Goal: Transaction & Acquisition: Purchase product/service

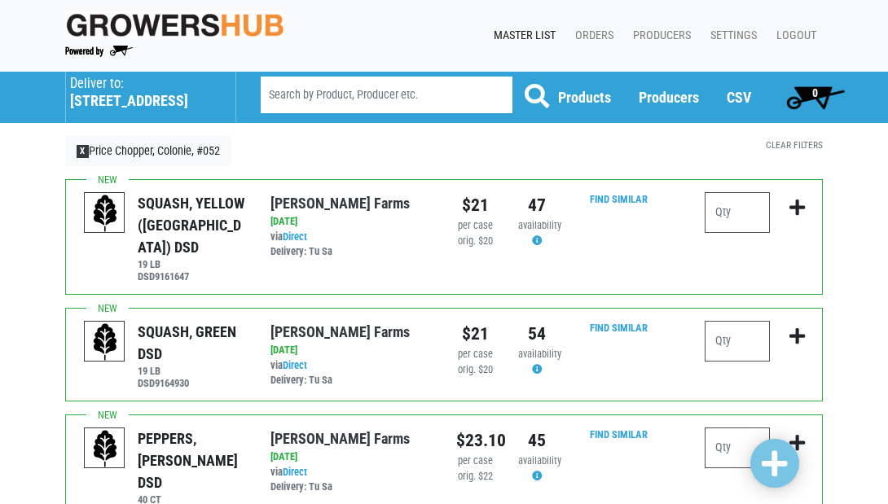
click at [136, 100] on h5 "1892 Central Avenue" at bounding box center [144, 101] width 149 height 18
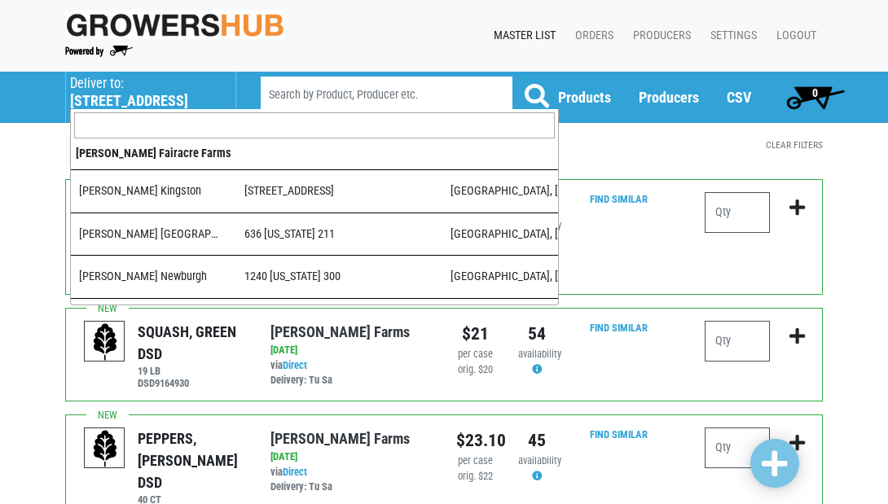
scroll to position [1593, 0]
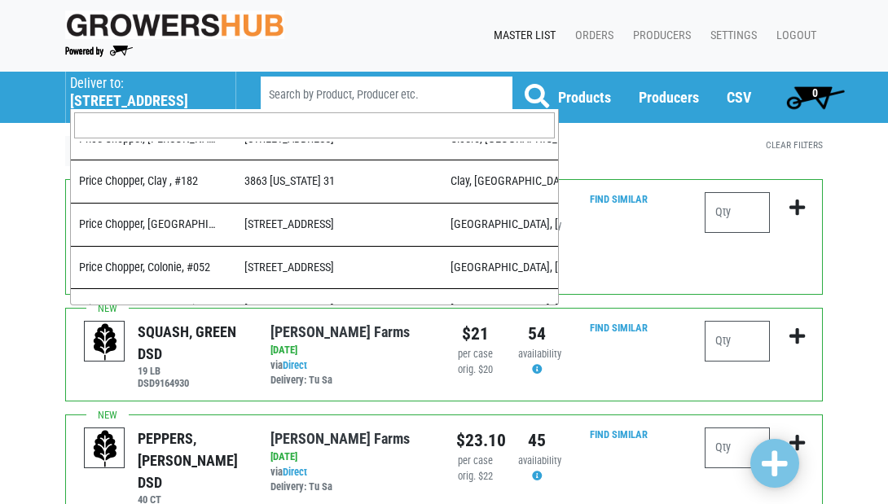
click at [146, 123] on input "search" at bounding box center [314, 125] width 481 height 26
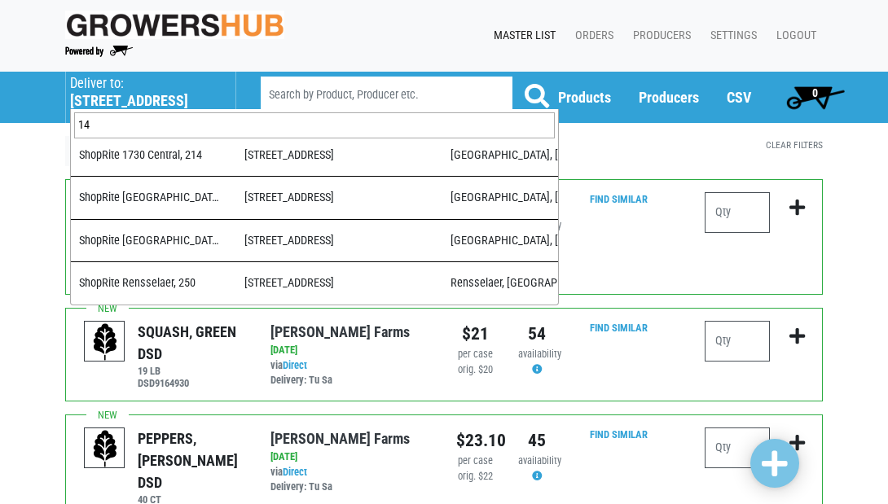
scroll to position [0, 0]
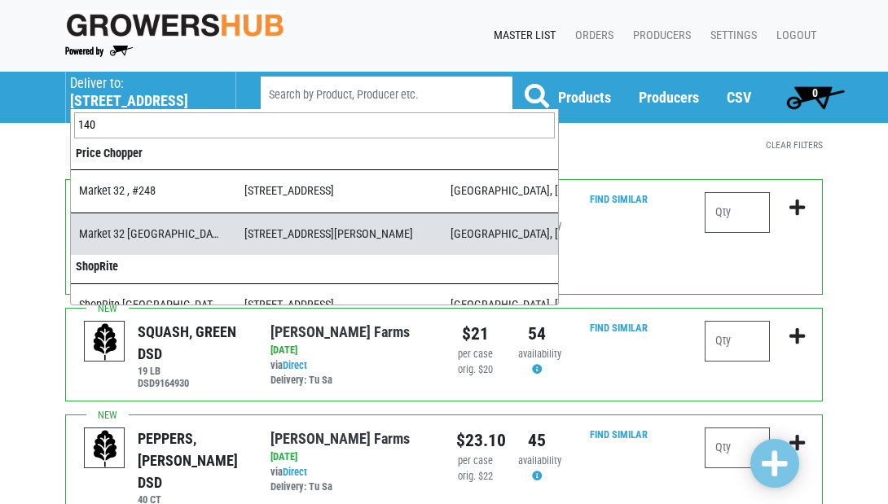
type input "140"
select select "3d03e98b-02fc-4f94-8265-6b118fa33a6b"
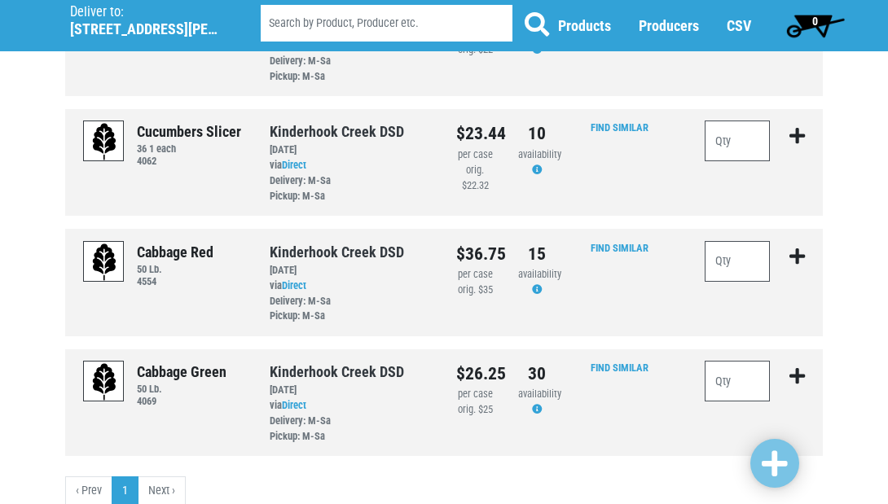
scroll to position [1160, 0]
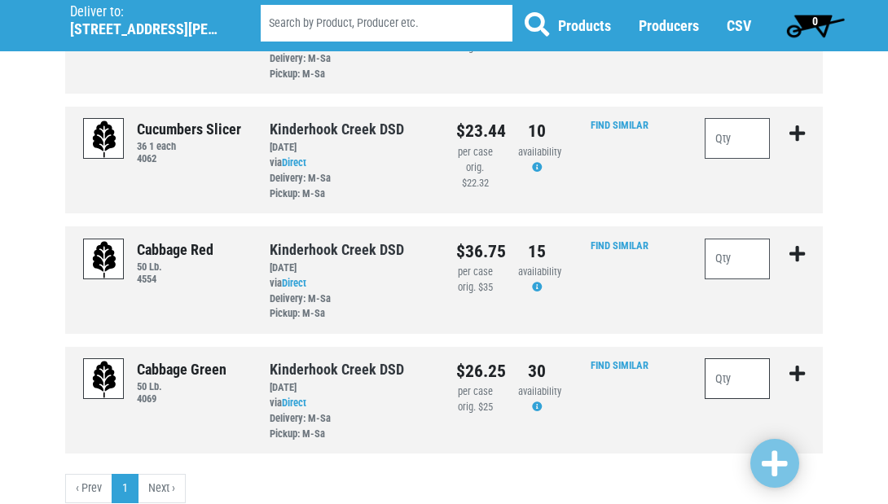
click at [726, 358] on input "number" at bounding box center [737, 378] width 65 height 41
type input "2"
click at [734, 239] on input "number" at bounding box center [737, 259] width 65 height 41
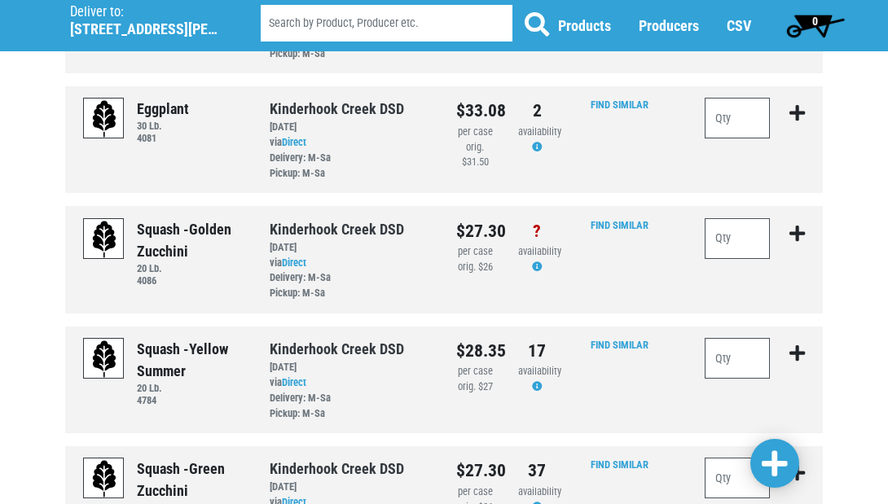
scroll to position [452, 0]
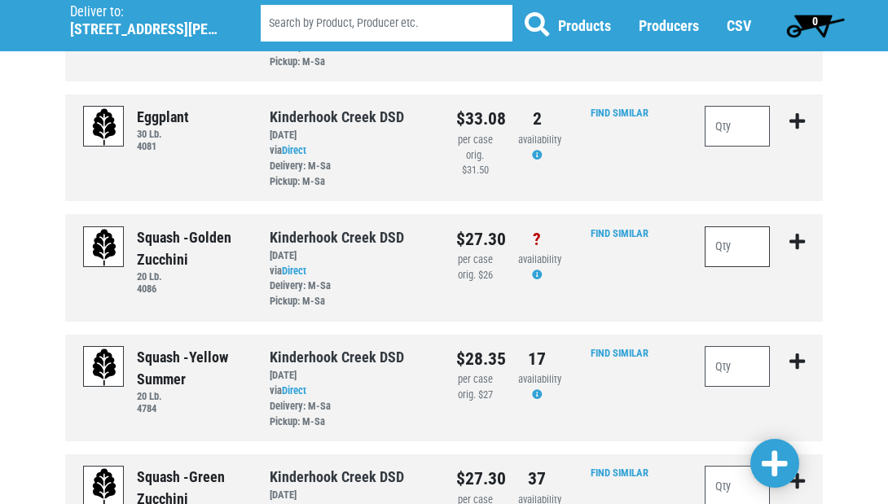
click at [740, 226] on input "number" at bounding box center [737, 246] width 65 height 41
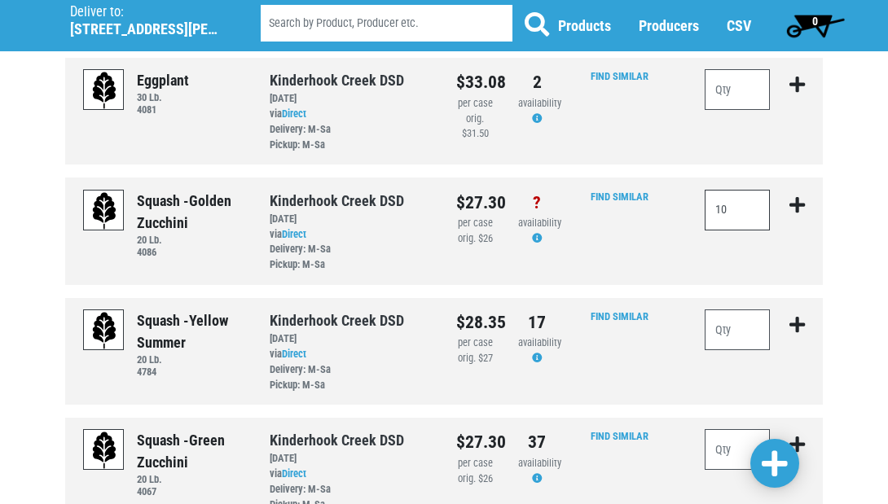
scroll to position [507, 0]
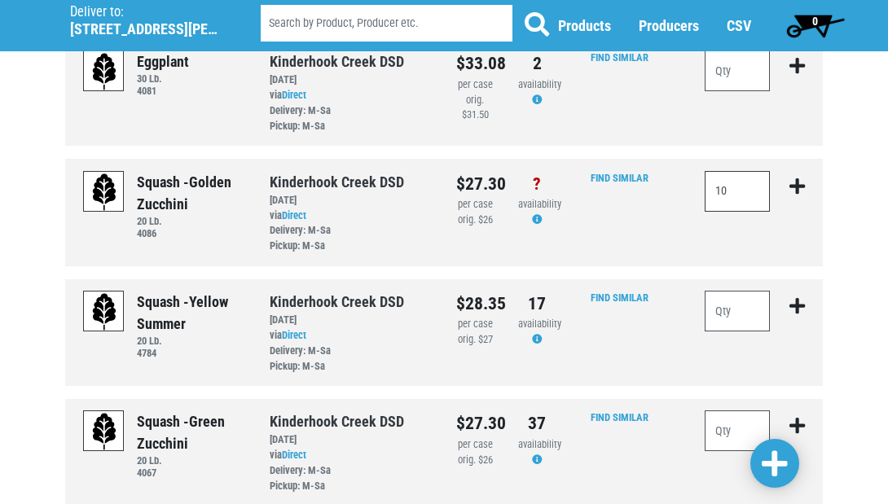
type input "10"
click at [734, 291] on input "number" at bounding box center [737, 311] width 65 height 41
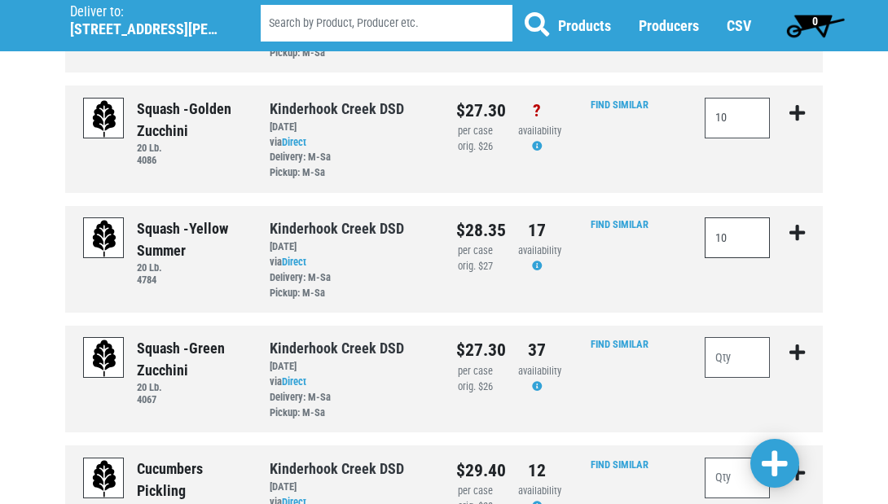
scroll to position [580, 0]
type input "10"
click at [731, 338] on input "number" at bounding box center [737, 358] width 65 height 41
type input "10"
click at [749, 107] on input "10" at bounding box center [737, 119] width 65 height 41
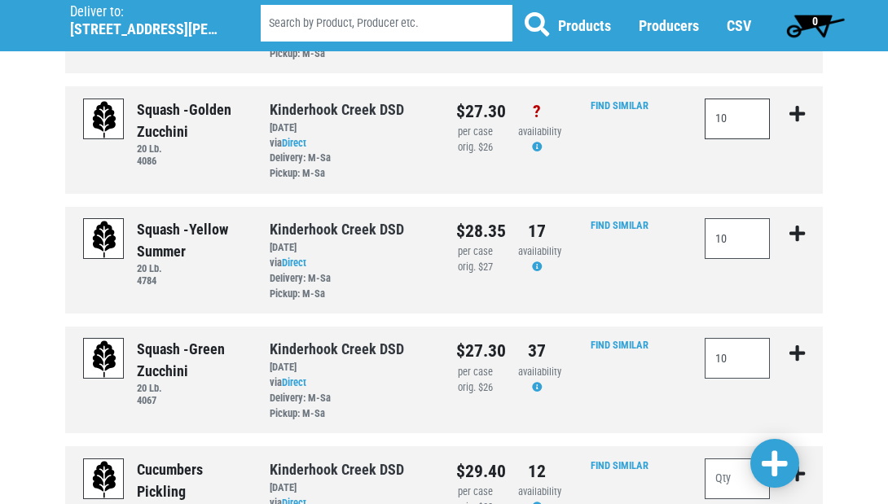
type input "1"
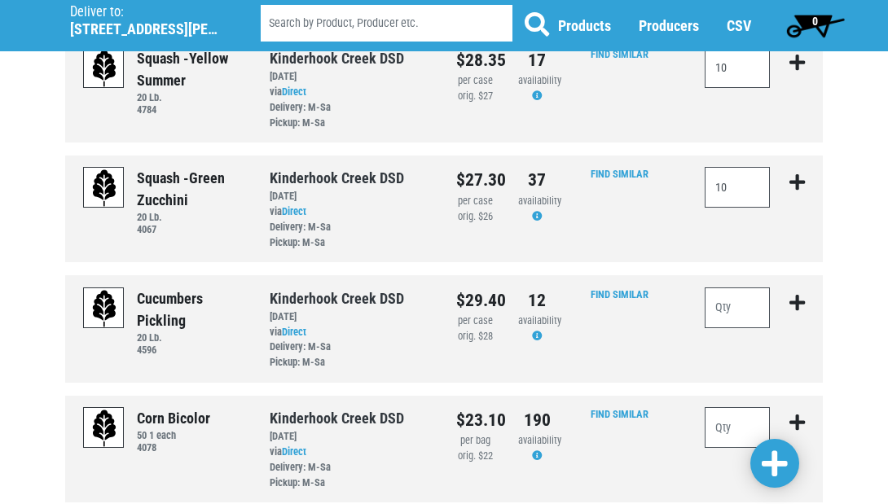
scroll to position [749, 0]
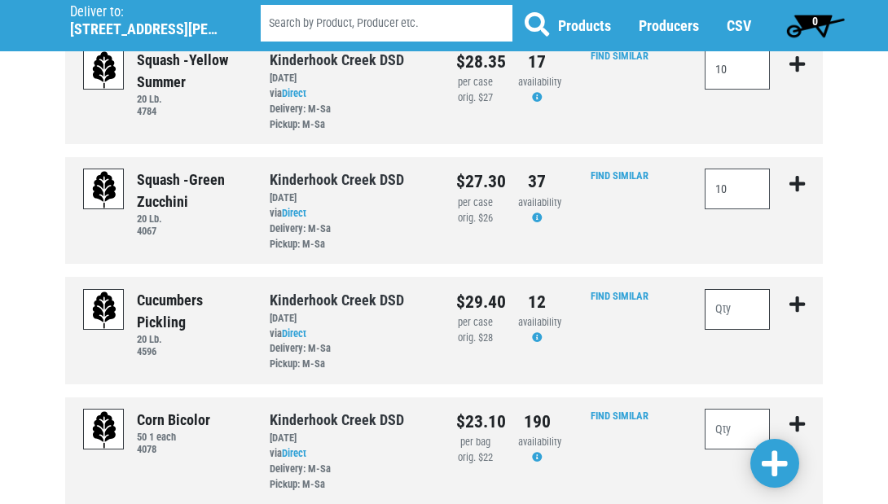
click at [734, 289] on input "number" at bounding box center [737, 309] width 65 height 41
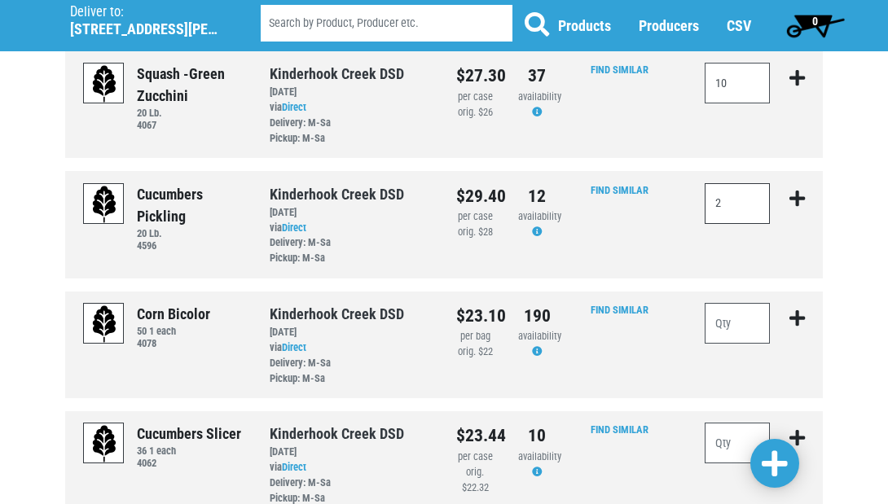
scroll to position [862, 0]
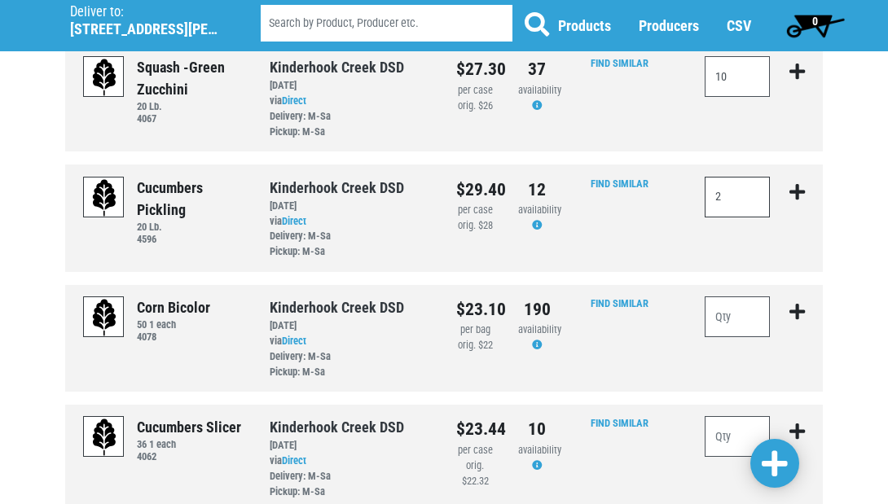
type input "2"
click at [729, 296] on input "number" at bounding box center [737, 316] width 65 height 41
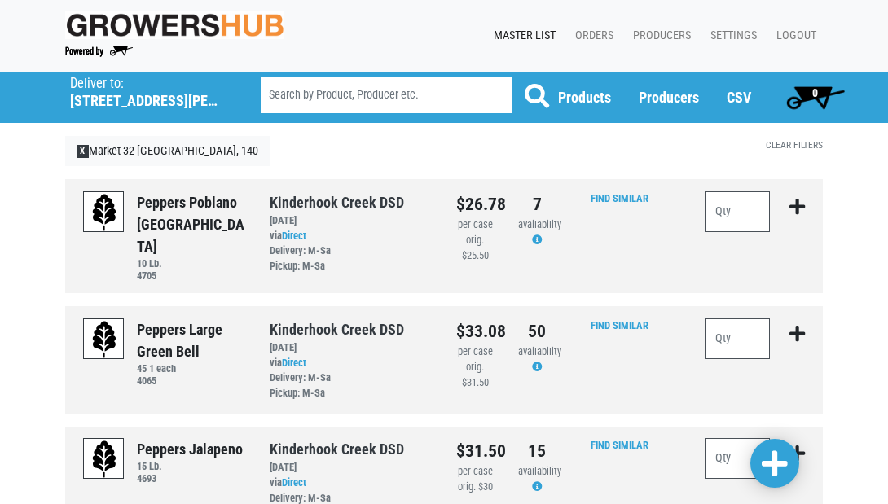
scroll to position [0, 0]
click at [745, 210] on input "number" at bounding box center [737, 211] width 65 height 41
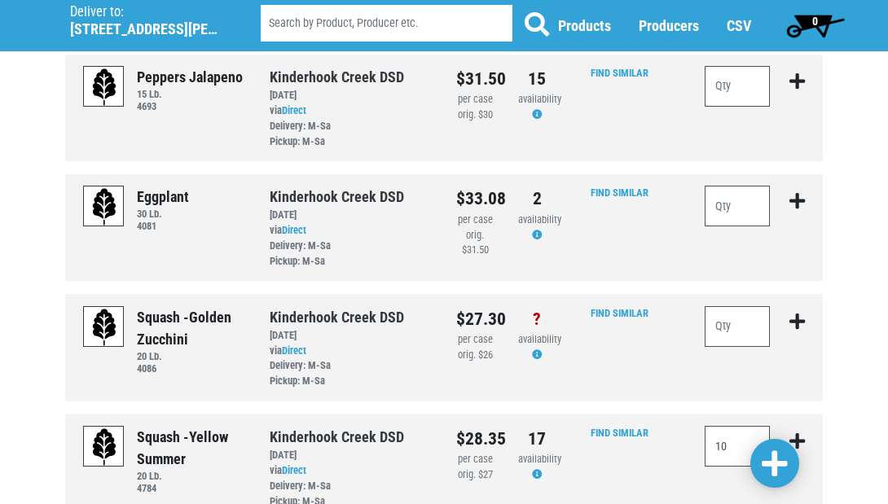
scroll to position [371, 0]
type input "2"
click at [735, 190] on input "number" at bounding box center [737, 207] width 65 height 41
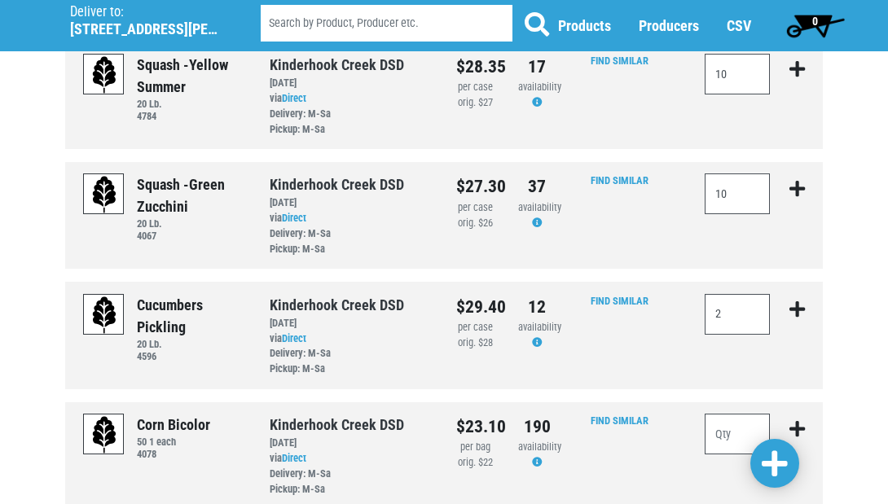
scroll to position [745, 0]
type input "2"
click at [777, 460] on span at bounding box center [775, 464] width 26 height 29
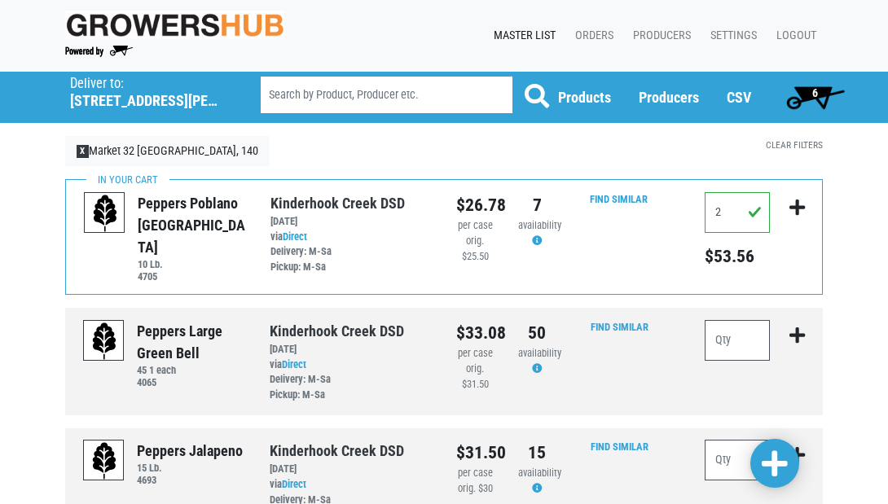
scroll to position [0, 0]
click at [814, 91] on span "6" at bounding box center [815, 92] width 6 height 13
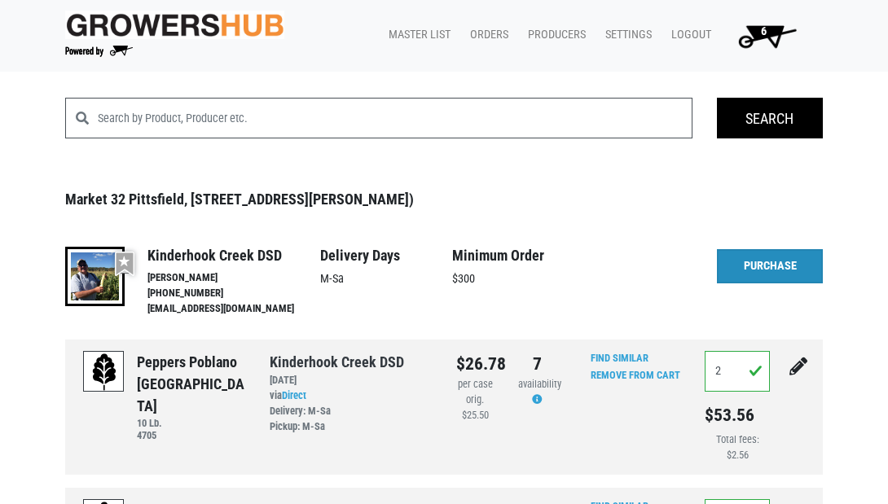
click at [755, 268] on link "Purchase" at bounding box center [770, 266] width 106 height 34
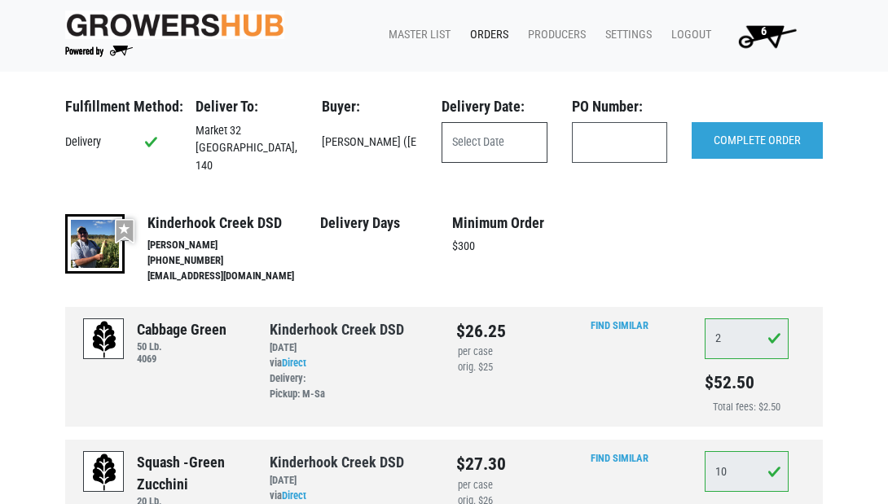
click at [468, 134] on input "text" at bounding box center [494, 142] width 106 height 41
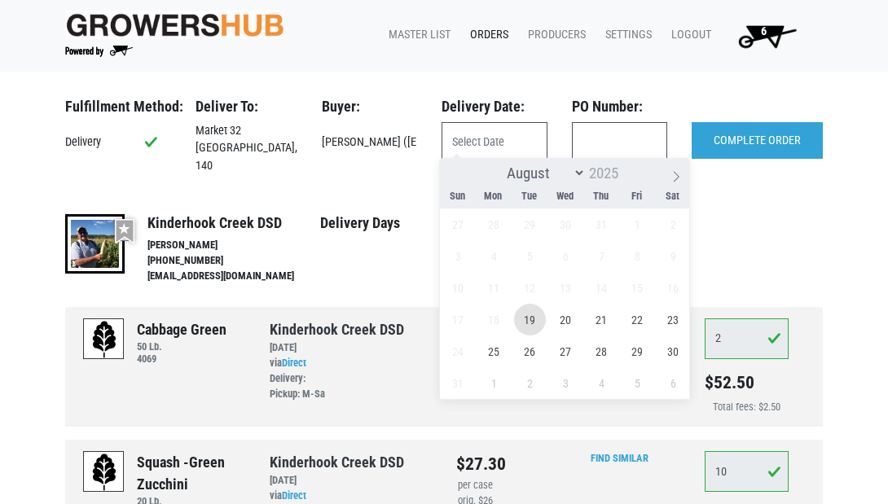
click at [528, 315] on span "19" at bounding box center [530, 320] width 32 height 32
type input "[DATE]"
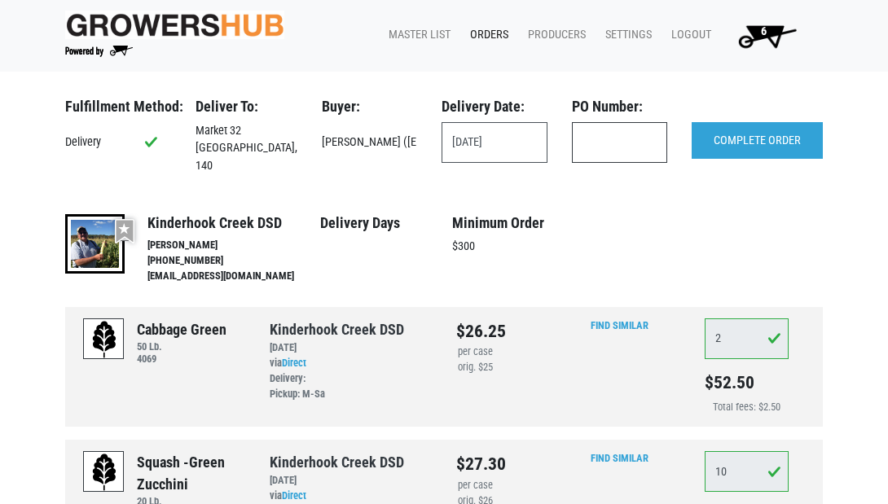
click at [605, 136] on input "text" at bounding box center [619, 142] width 95 height 41
click at [726, 142] on input "COMPLETE ORDER" at bounding box center [756, 140] width 131 height 37
